Goal: Task Accomplishment & Management: Manage account settings

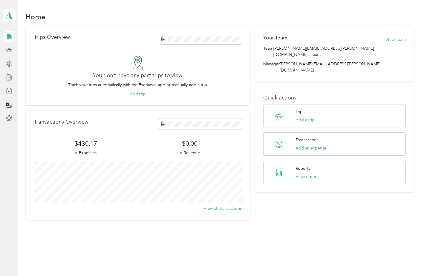
click at [309, 174] on button "View reports" at bounding box center [308, 177] width 24 height 6
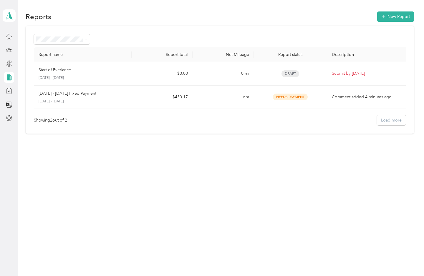
click at [352, 95] on td "Comment added 4 minutes ago" at bounding box center [368, 98] width 82 height 24
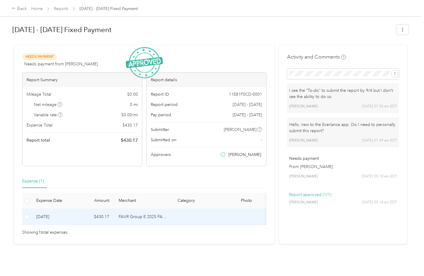
click at [403, 33] on button "button" at bounding box center [403, 29] width 12 height 10
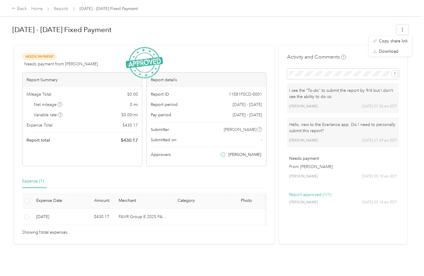
click at [224, 53] on div "Needs Payment Needs payment from [PERSON_NAME] View activity & comments" at bounding box center [144, 60] width 245 height 14
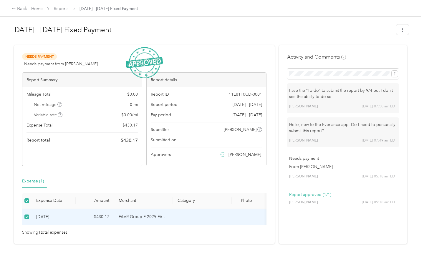
click at [257, 133] on span "[PERSON_NAME]" at bounding box center [240, 130] width 33 height 6
click at [33, 9] on link "Home" at bounding box center [36, 8] width 11 height 5
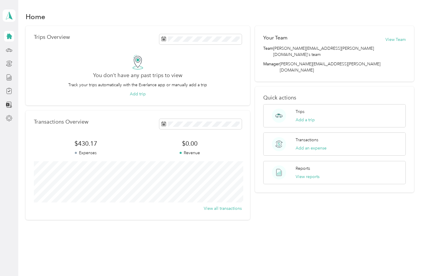
click at [401, 37] on button "View Team" at bounding box center [396, 40] width 20 height 6
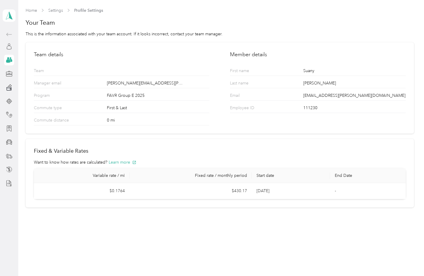
click at [1, 49] on aside "[PERSON_NAME] Personal dashboard" at bounding box center [9, 138] width 18 height 276
click at [4, 76] on div at bounding box center [9, 74] width 10 height 11
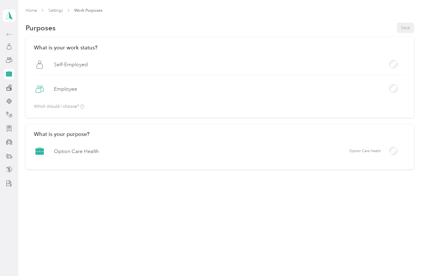
click at [5, 91] on div at bounding box center [9, 87] width 10 height 11
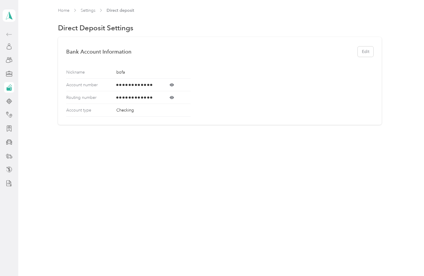
click at [6, 106] on div at bounding box center [9, 101] width 10 height 11
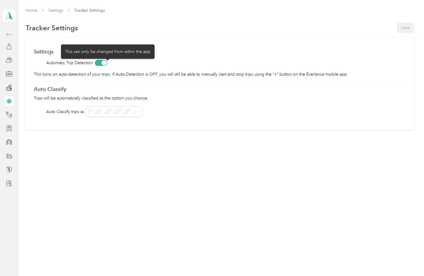
click at [106, 65] on span at bounding box center [101, 63] width 12 height 6
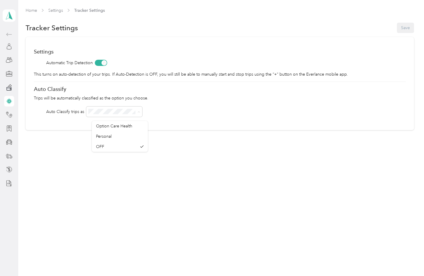
click at [132, 131] on li "Option Care Health" at bounding box center [120, 126] width 56 height 10
click at [409, 23] on button "Save" at bounding box center [405, 28] width 17 height 10
click at [6, 112] on icon at bounding box center [9, 115] width 6 height 6
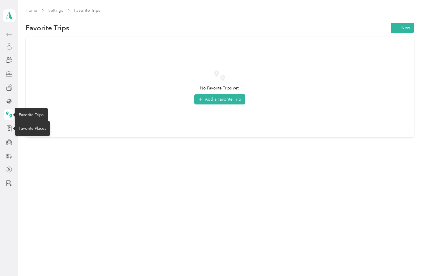
click at [11, 126] on icon at bounding box center [9, 129] width 4 height 6
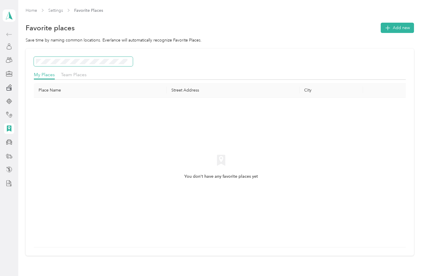
scroll to position [6, 0]
click at [22, 122] on div "Home Settings Favorite Places Favorite places Add new Save time by naming commo…" at bounding box center [219, 144] width 403 height 288
click at [87, 50] on div "My Places Team Places Place Name Street Address City You don't have any favorit…" at bounding box center [220, 152] width 389 height 207
click at [397, 25] on span "Add new" at bounding box center [401, 28] width 17 height 6
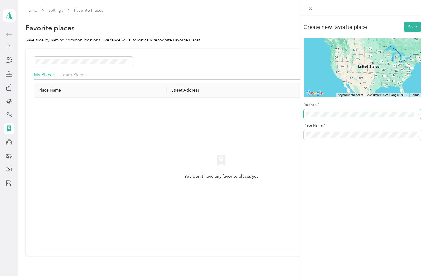
scroll to position [6, 0]
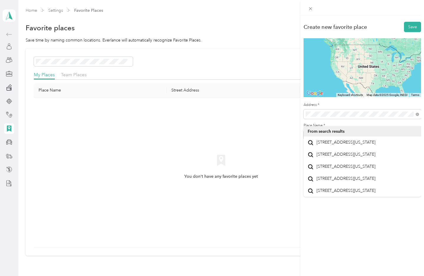
click at [365, 142] on span "[STREET_ADDRESS][US_STATE]" at bounding box center [346, 142] width 59 height 5
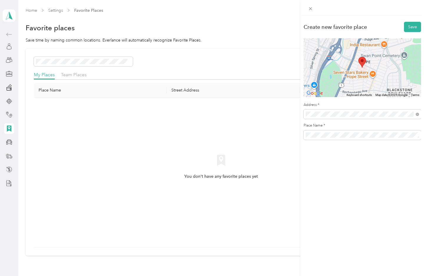
click at [410, 29] on button "Save" at bounding box center [412, 27] width 17 height 10
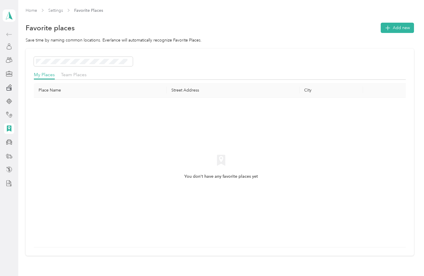
scroll to position [7, 0]
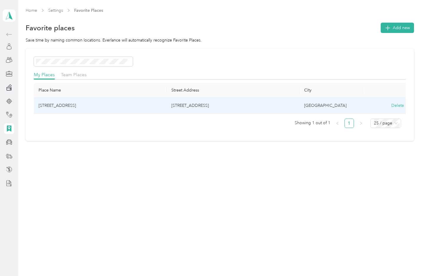
click at [85, 100] on td "[STREET_ADDRESS]" at bounding box center [100, 106] width 133 height 16
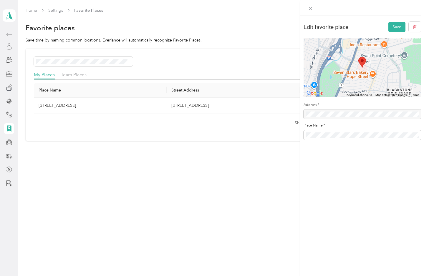
click at [311, 131] on span at bounding box center [363, 135] width 118 height 9
click at [309, 131] on span at bounding box center [363, 135] width 118 height 9
click at [308, 132] on span at bounding box center [363, 135] width 118 height 9
click at [305, 137] on span at bounding box center [363, 135] width 118 height 9
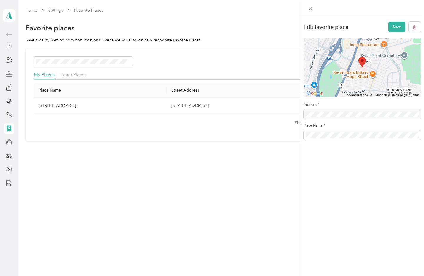
click at [305, 135] on span at bounding box center [363, 135] width 118 height 9
click at [393, 28] on button "Save" at bounding box center [397, 27] width 17 height 10
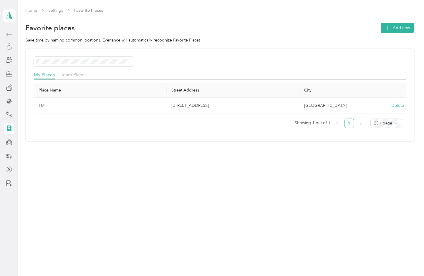
scroll to position [7, 0]
click at [401, 26] on button "Add new" at bounding box center [397, 28] width 33 height 10
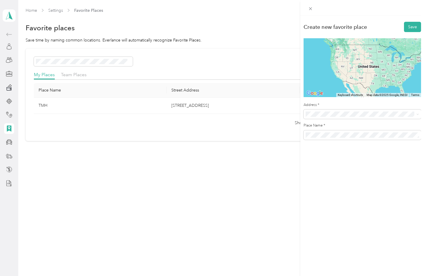
click at [335, 110] on span at bounding box center [363, 114] width 118 height 9
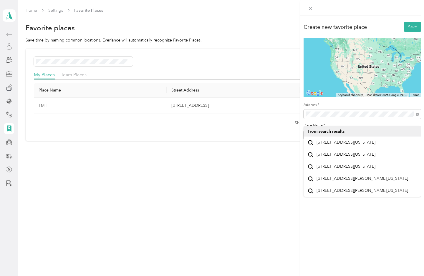
click at [355, 142] on span "[STREET_ADDRESS][US_STATE]" at bounding box center [346, 142] width 59 height 5
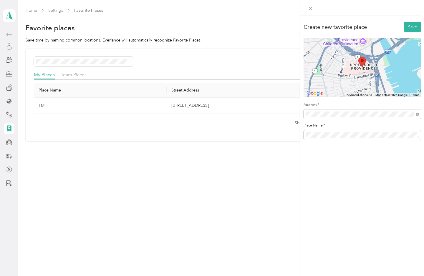
click at [304, 132] on span at bounding box center [363, 135] width 118 height 9
click at [304, 131] on span at bounding box center [363, 135] width 118 height 9
click at [313, 132] on span at bounding box center [363, 135] width 118 height 9
click at [352, 132] on span at bounding box center [363, 135] width 118 height 9
click at [418, 27] on button "Save" at bounding box center [412, 27] width 17 height 10
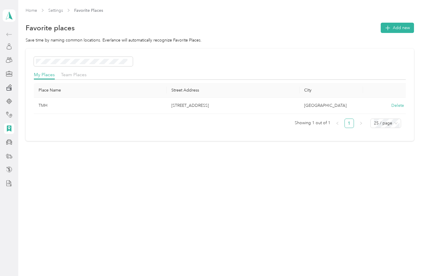
scroll to position [7, 0]
click at [404, 25] on span "Add new" at bounding box center [401, 28] width 17 height 6
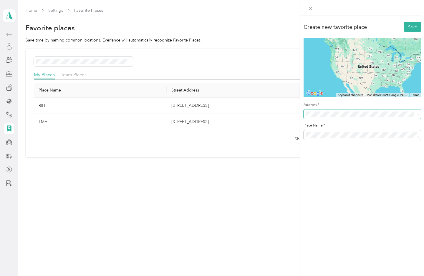
scroll to position [6, 0]
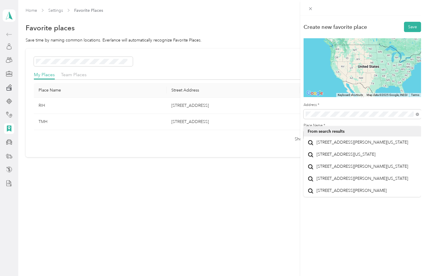
click at [372, 140] on span "[STREET_ADDRESS][PERSON_NAME][US_STATE]" at bounding box center [363, 142] width 92 height 5
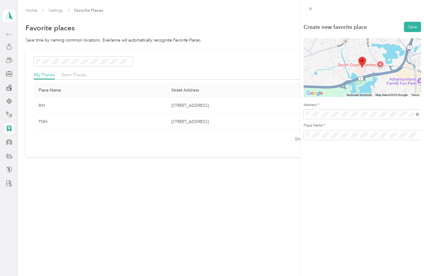
click at [412, 26] on button "Save" at bounding box center [412, 27] width 17 height 10
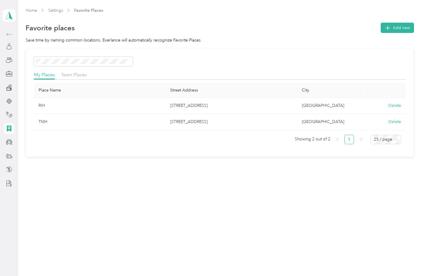
scroll to position [7, 0]
click at [402, 27] on button "Add new" at bounding box center [397, 28] width 33 height 10
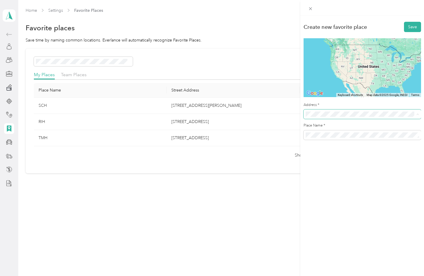
scroll to position [6, 0]
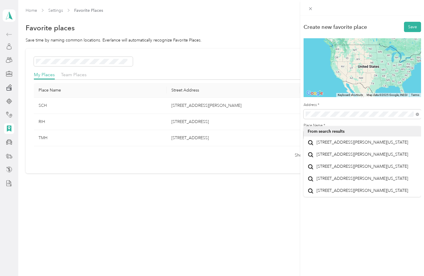
click at [385, 140] on span "[STREET_ADDRESS][PERSON_NAME][US_STATE]" at bounding box center [363, 142] width 92 height 5
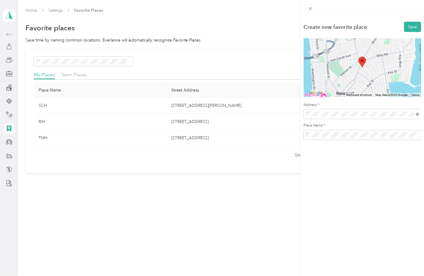
click at [412, 23] on button "Save" at bounding box center [412, 27] width 17 height 10
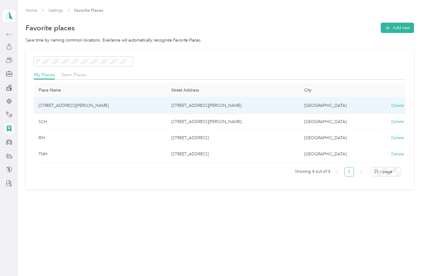
click at [70, 105] on td "[STREET_ADDRESS][PERSON_NAME]" at bounding box center [100, 106] width 133 height 16
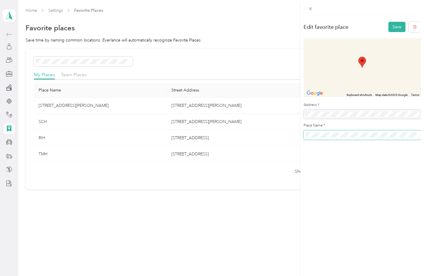
scroll to position [6, 0]
click at [393, 28] on button "Save" at bounding box center [397, 27] width 17 height 10
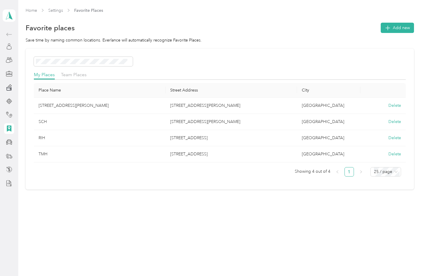
scroll to position [7, 0]
click at [404, 25] on span "Add new" at bounding box center [401, 28] width 17 height 6
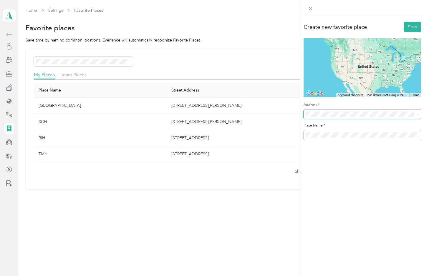
scroll to position [6, 0]
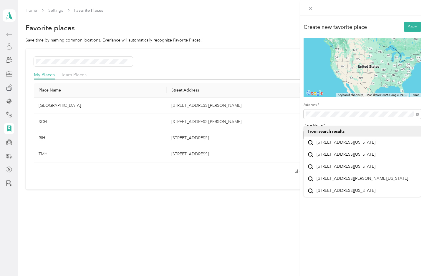
click at [359, 140] on span "[STREET_ADDRESS][US_STATE]" at bounding box center [346, 142] width 59 height 5
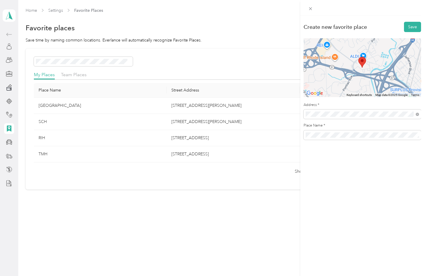
click at [419, 24] on button "Save" at bounding box center [412, 27] width 17 height 10
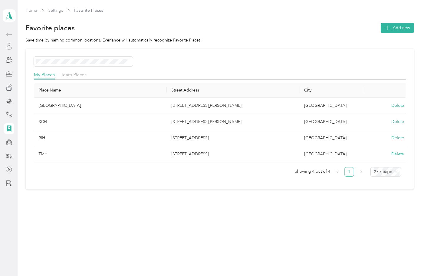
scroll to position [7, 0]
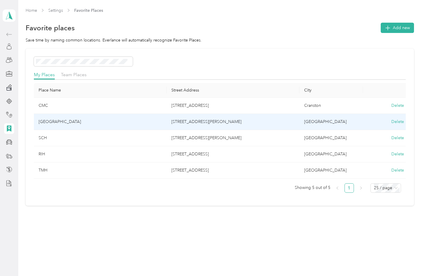
click at [319, 119] on td "[GEOGRAPHIC_DATA]" at bounding box center [332, 122] width 64 height 16
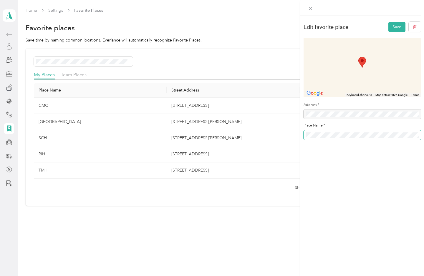
scroll to position [6, 0]
click at [398, 29] on button "Save" at bounding box center [397, 27] width 17 height 10
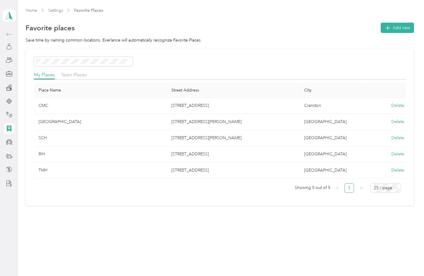
scroll to position [7, 0]
click at [396, 26] on button "Add new" at bounding box center [397, 28] width 33 height 10
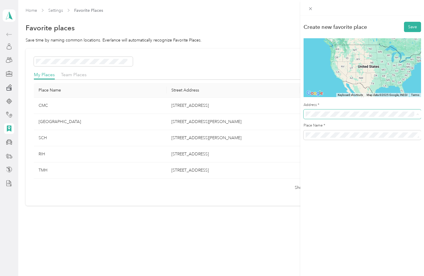
scroll to position [6, 0]
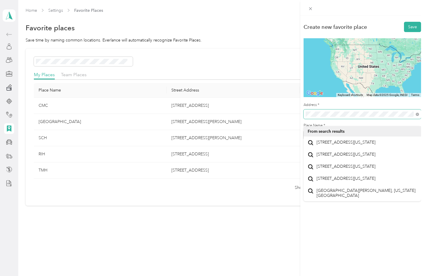
click at [412, 27] on button "Save" at bounding box center [412, 27] width 17 height 10
click at [376, 141] on span "[STREET_ADDRESS][US_STATE]" at bounding box center [346, 142] width 59 height 5
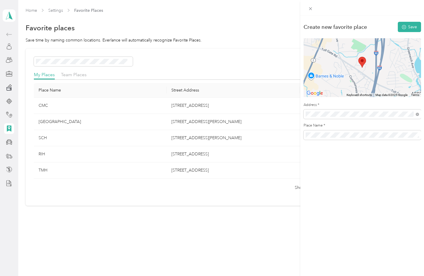
click at [416, 25] on button "Save" at bounding box center [409, 27] width 23 height 10
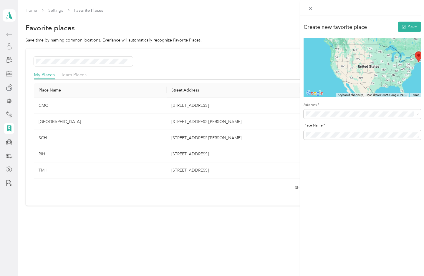
scroll to position [7, 0]
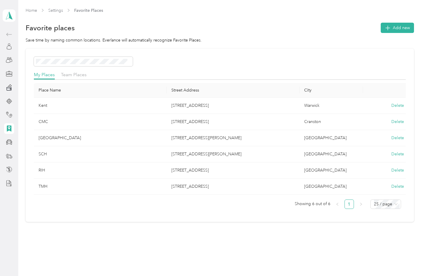
click at [396, 25] on span "Add new" at bounding box center [401, 28] width 17 height 6
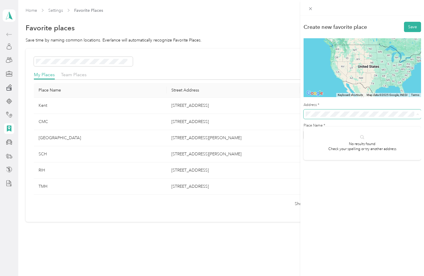
scroll to position [6, 0]
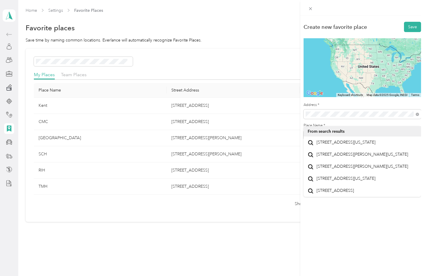
click at [367, 140] on span "[STREET_ADDRESS][US_STATE]" at bounding box center [346, 142] width 59 height 5
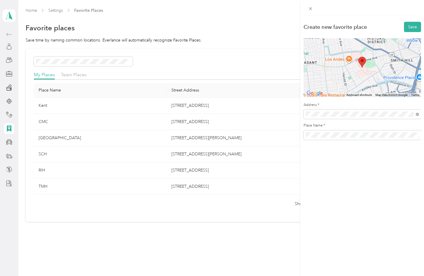
click at [412, 28] on button "Save" at bounding box center [412, 27] width 17 height 10
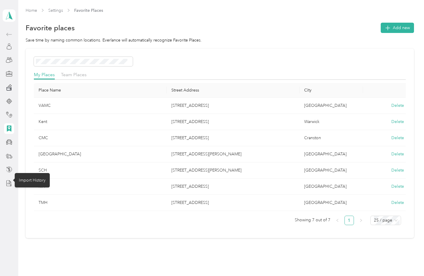
click at [6, 181] on icon at bounding box center [9, 183] width 6 height 6
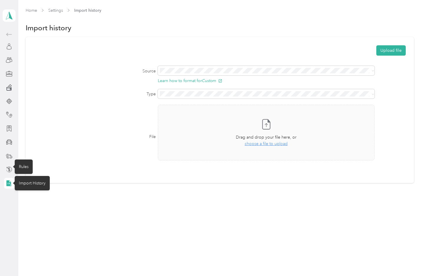
click at [12, 169] on icon at bounding box center [9, 170] width 6 height 6
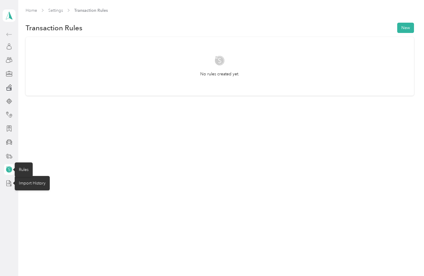
click at [4, 156] on div at bounding box center [9, 156] width 10 height 11
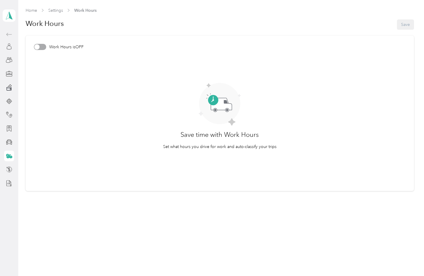
click at [1, 145] on aside "[PERSON_NAME] Personal dashboard" at bounding box center [9, 138] width 18 height 276
click at [4, 142] on div at bounding box center [9, 142] width 10 height 11
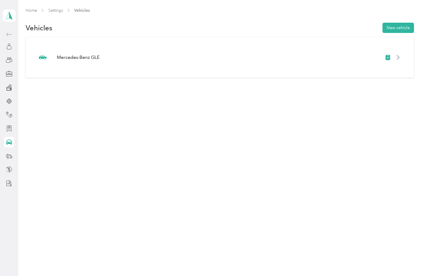
click at [1, 132] on aside "[PERSON_NAME] Personal dashboard" at bounding box center [9, 138] width 18 height 276
click at [4, 85] on div at bounding box center [9, 87] width 10 height 11
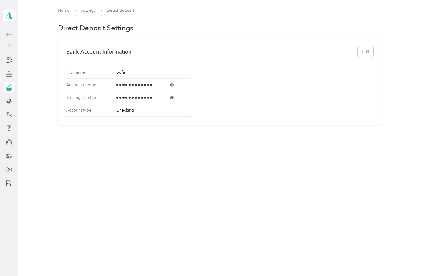
click at [5, 91] on div at bounding box center [9, 87] width 10 height 11
click at [346, 0] on div "Home Settings Direct deposit Direct Deposit Settings Bank Account Information E…" at bounding box center [219, 78] width 403 height 157
